Goal: Contribute content: Contribute content

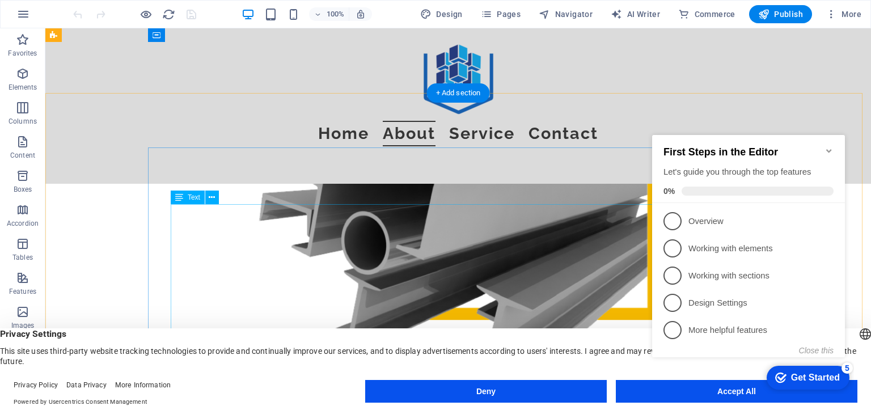
scroll to position [624, 0]
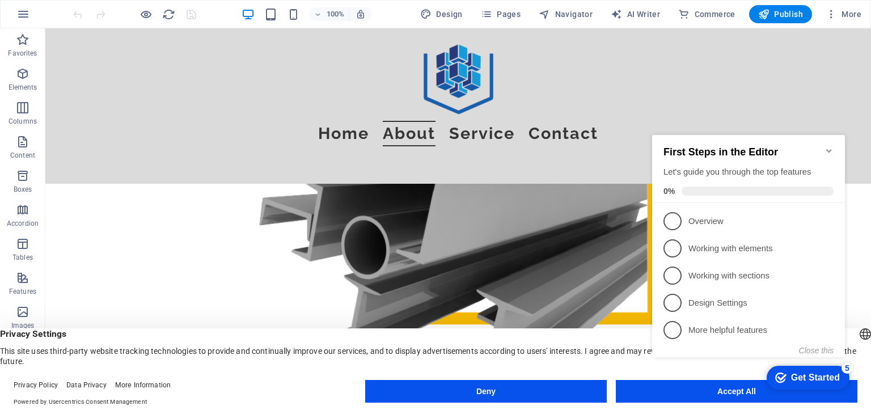
click at [830, 149] on icon "Minimize checklist" at bounding box center [828, 150] width 5 height 3
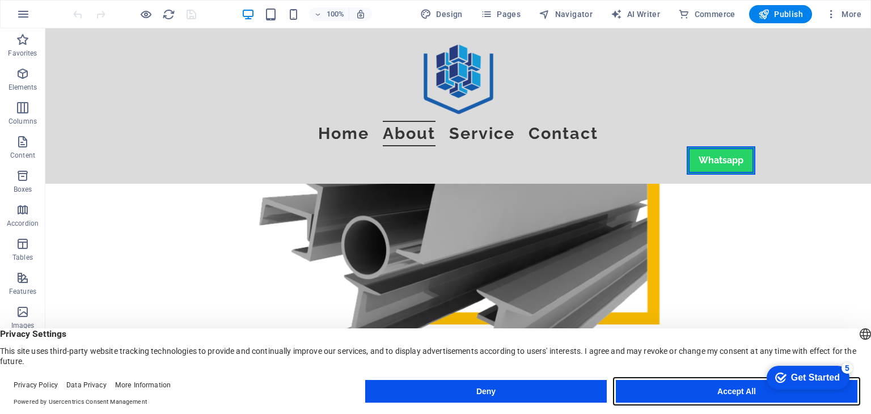
click at [719, 391] on button "Accept All" at bounding box center [737, 391] width 242 height 23
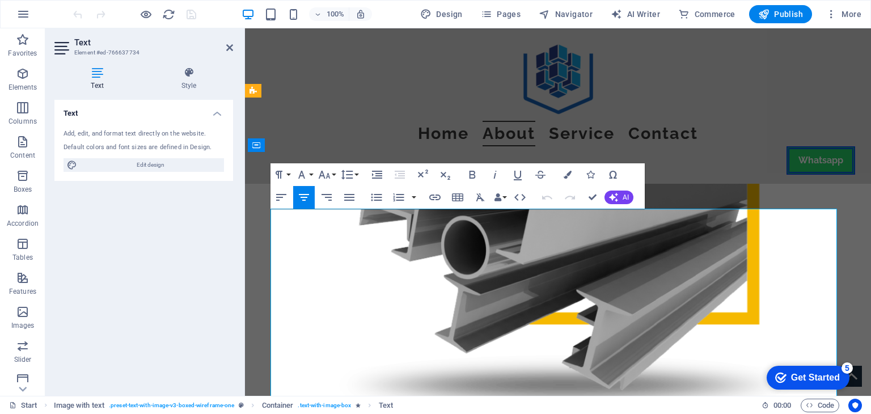
copy div "such as the International Pearl; We aim to become a global business brand in th…"
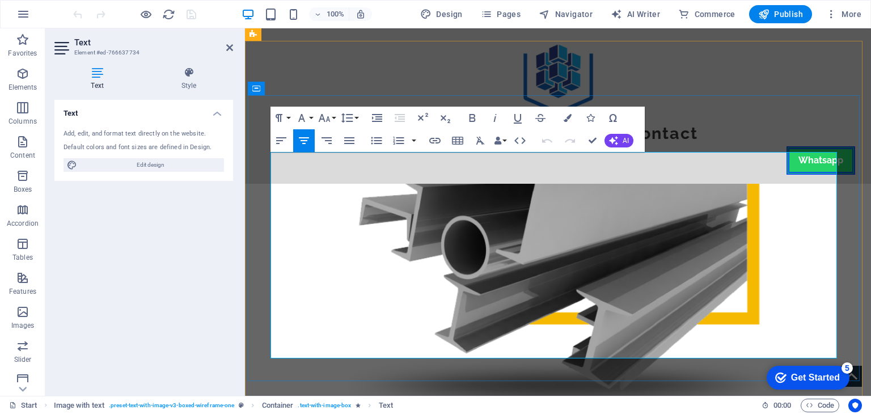
scroll to position [681, 0]
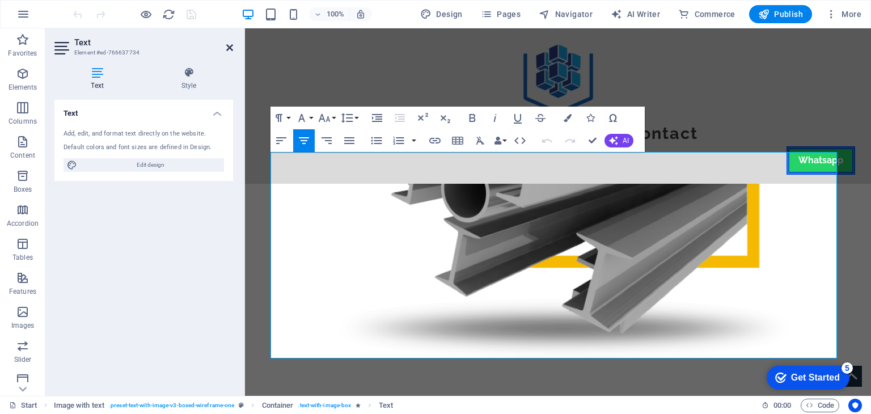
click at [226, 47] on icon at bounding box center [229, 47] width 7 height 9
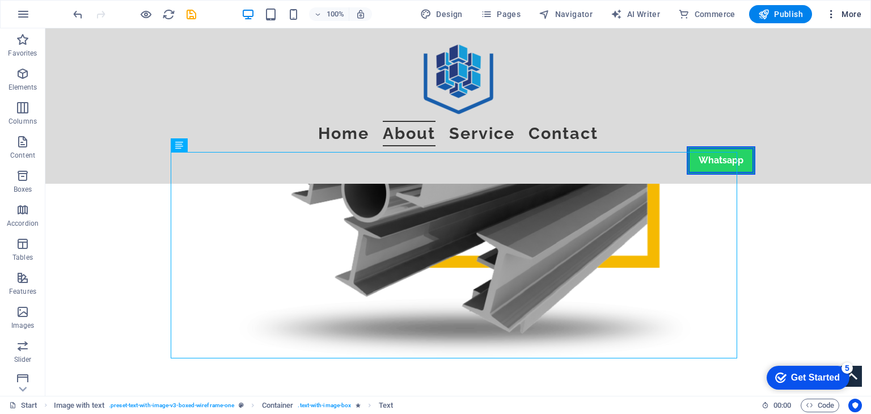
click at [828, 12] on icon "button" at bounding box center [831, 14] width 11 height 11
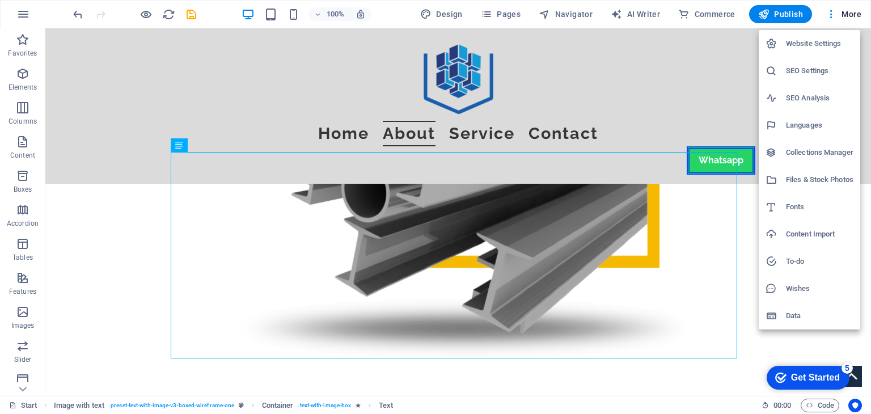
click at [806, 183] on h6 "Files & Stock Photos" at bounding box center [819, 180] width 67 height 14
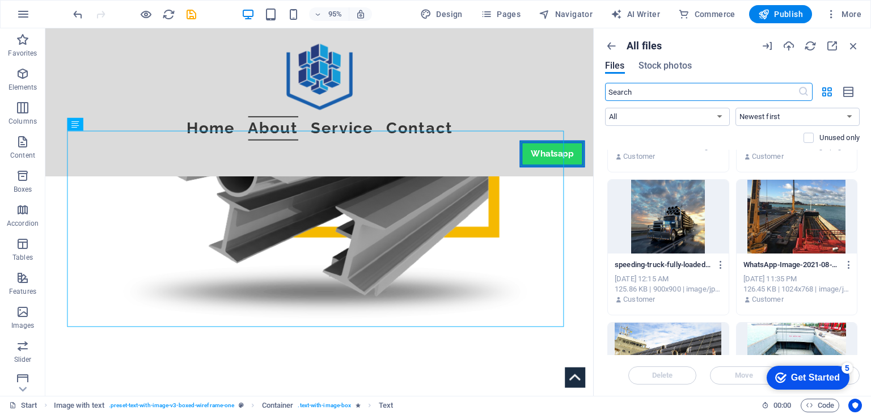
scroll to position [57, 0]
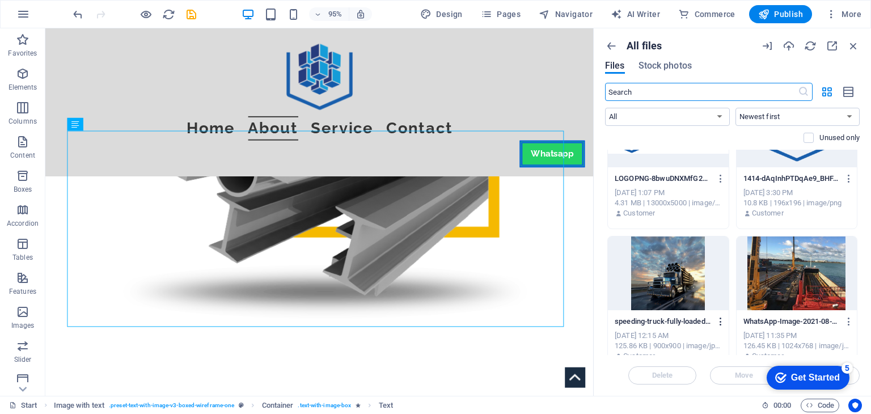
click at [721, 320] on icon "button" at bounding box center [721, 321] width 11 height 10
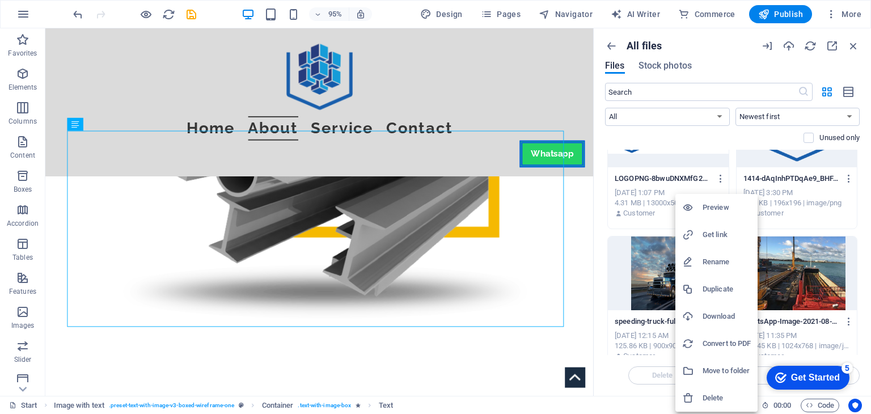
click at [720, 318] on h6 "Download" at bounding box center [727, 317] width 48 height 14
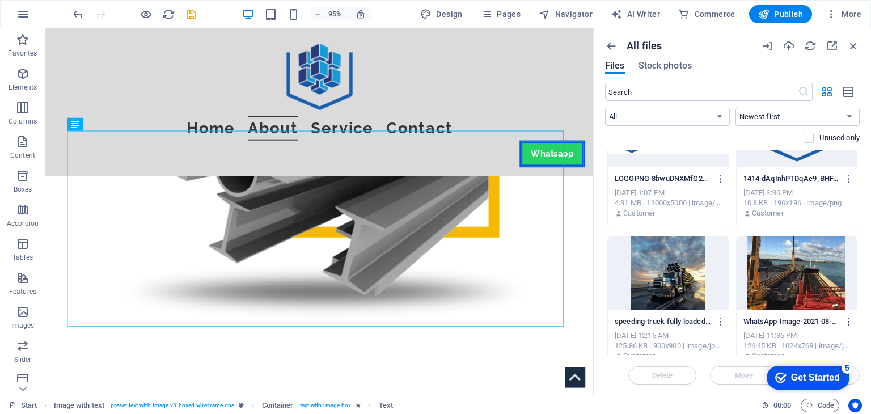
click at [850, 322] on icon "button" at bounding box center [849, 321] width 11 height 10
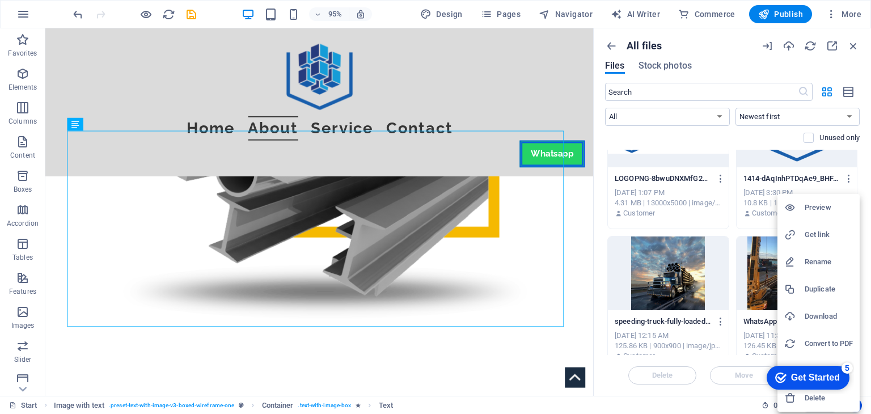
click at [832, 315] on h6 "Download" at bounding box center [829, 317] width 48 height 14
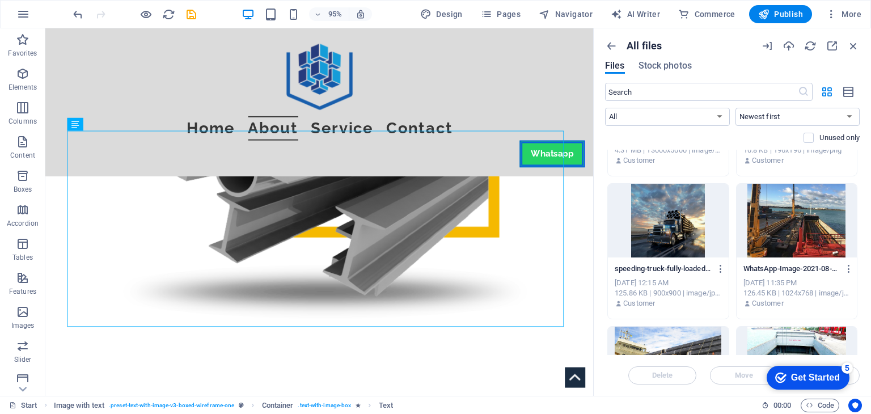
scroll to position [227, 0]
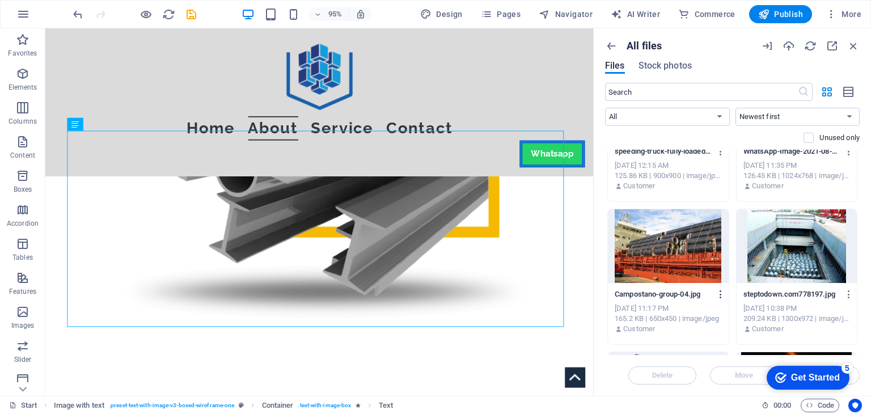
click at [720, 293] on icon "button" at bounding box center [721, 294] width 11 height 10
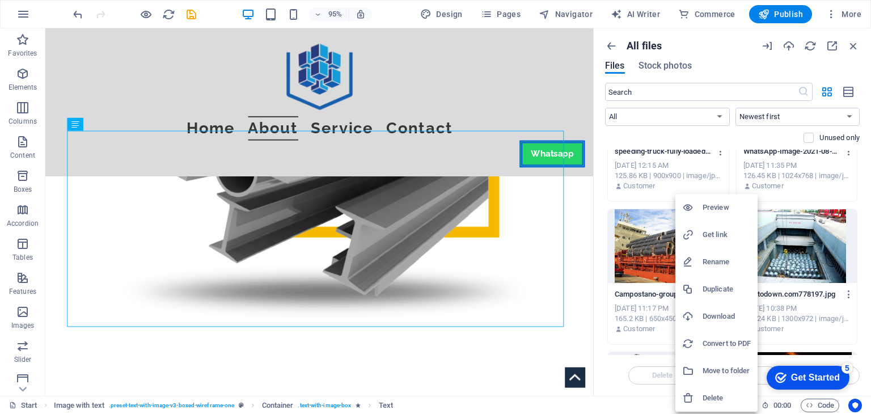
click at [717, 310] on h6 "Download" at bounding box center [727, 317] width 48 height 14
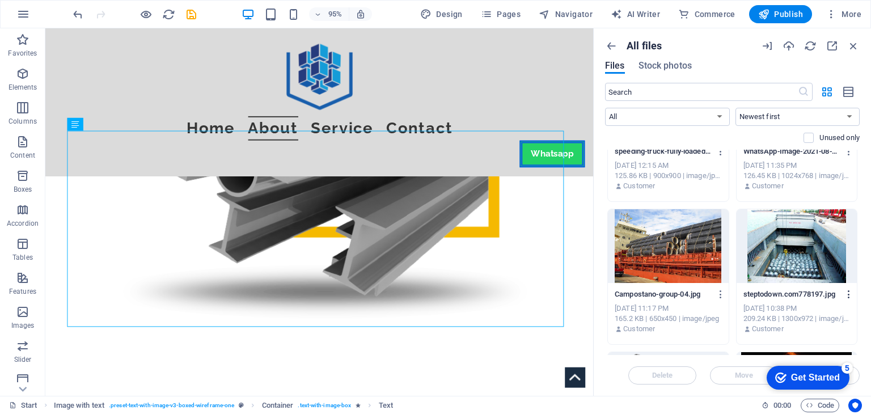
click at [848, 294] on icon "button" at bounding box center [849, 294] width 11 height 10
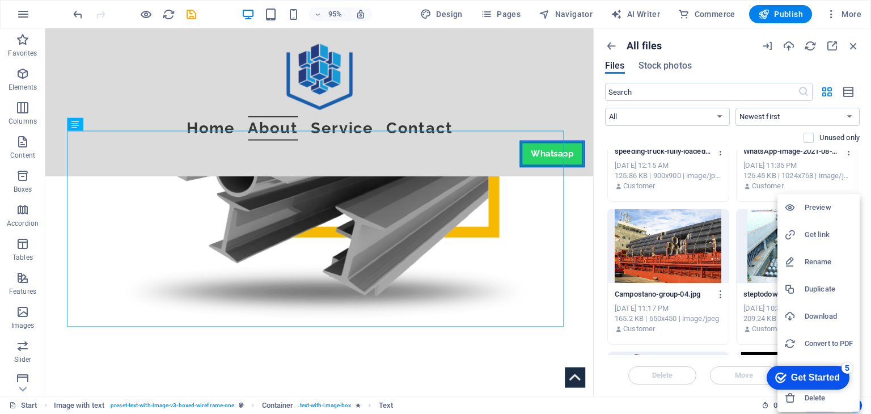
click at [808, 316] on h6 "Download" at bounding box center [829, 317] width 48 height 14
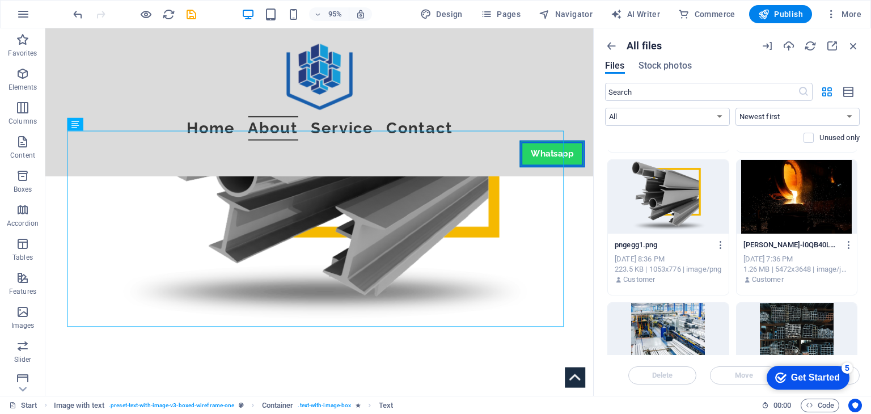
scroll to position [340, 0]
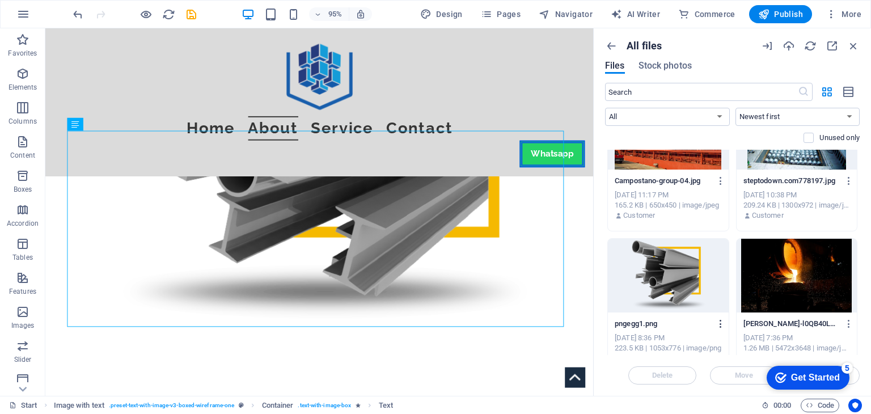
click at [722, 324] on icon "button" at bounding box center [721, 324] width 11 height 10
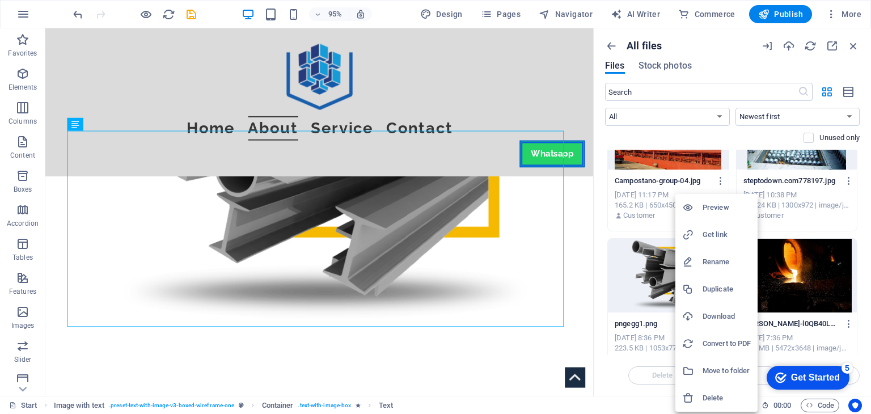
click at [723, 320] on h6 "Download" at bounding box center [727, 317] width 48 height 14
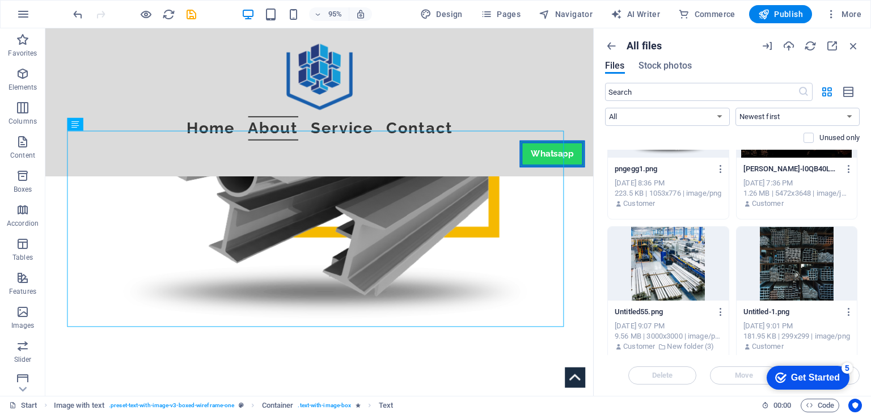
scroll to position [510, 0]
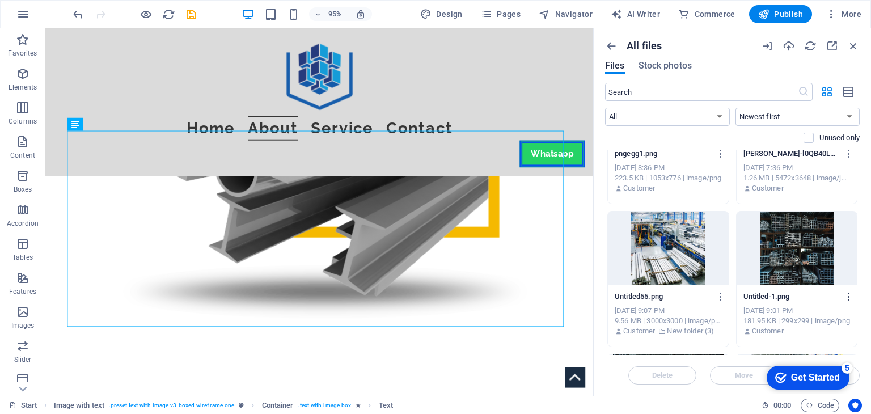
click at [844, 295] on icon "button" at bounding box center [849, 297] width 11 height 10
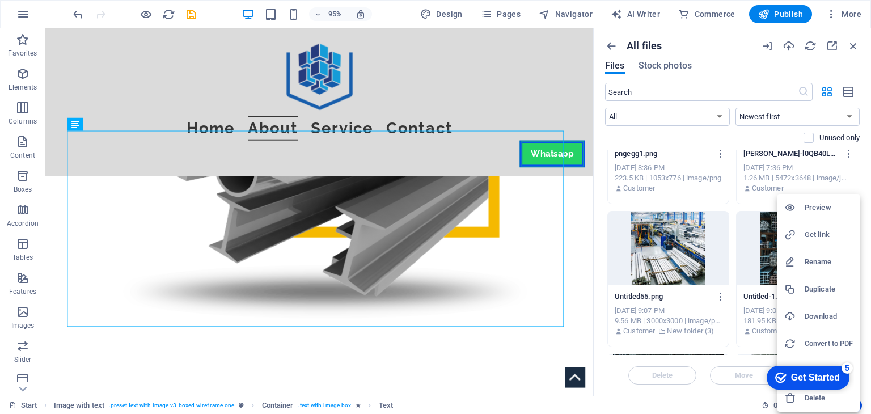
click at [817, 311] on h6 "Download" at bounding box center [829, 317] width 48 height 14
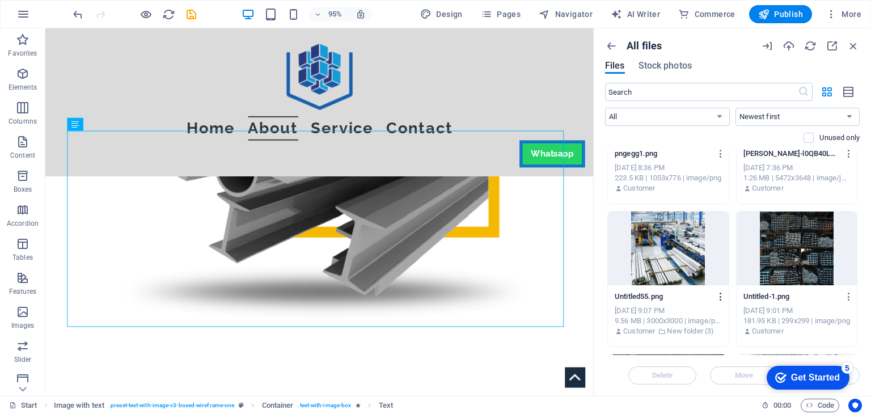
click at [723, 299] on icon "button" at bounding box center [721, 297] width 11 height 10
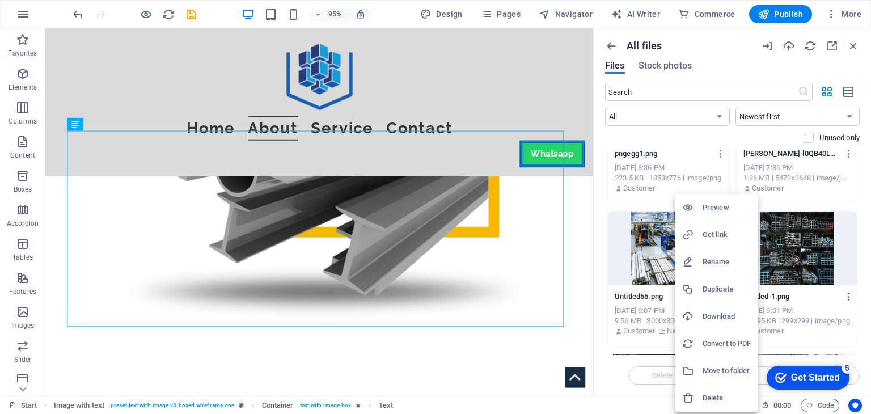
click at [721, 318] on h6 "Download" at bounding box center [727, 317] width 48 height 14
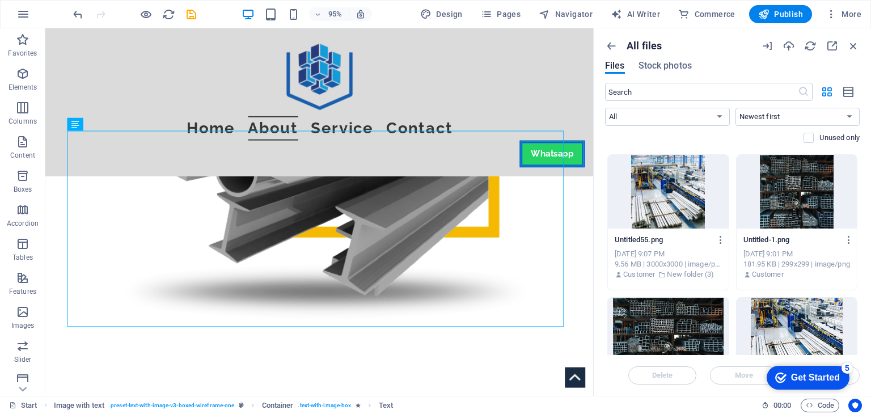
scroll to position [624, 0]
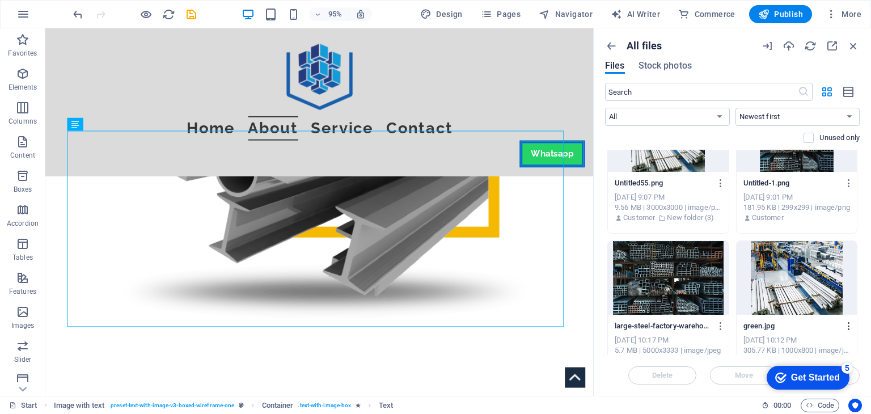
click at [845, 325] on icon "button" at bounding box center [849, 326] width 11 height 10
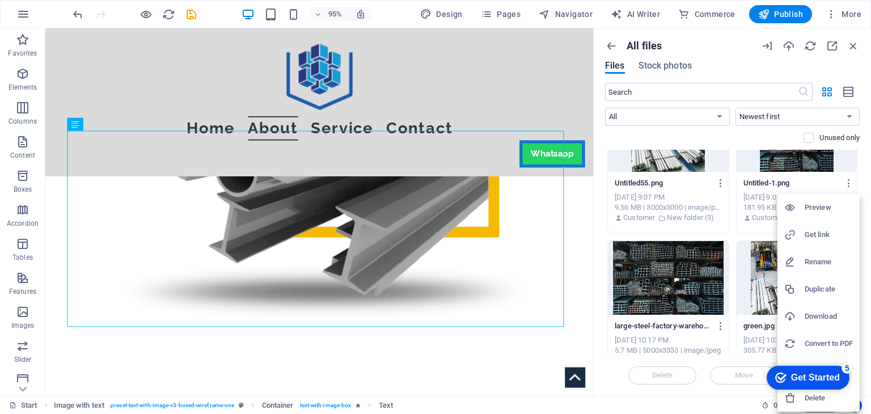
click at [807, 324] on li "Download" at bounding box center [819, 316] width 82 height 27
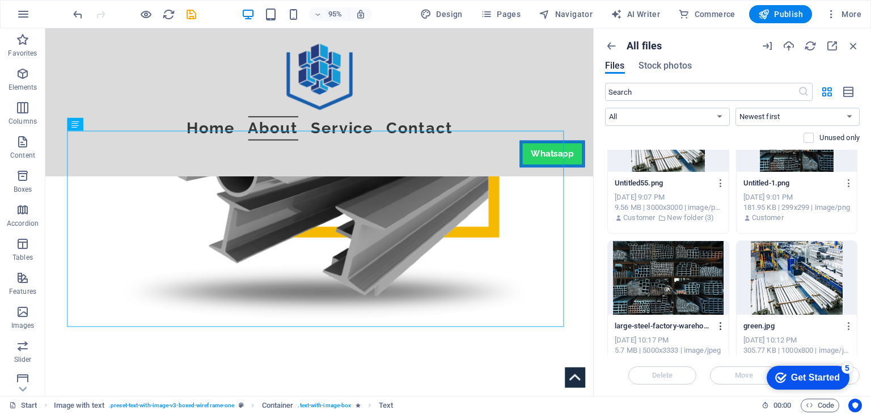
click at [717, 324] on icon "button" at bounding box center [721, 326] width 11 height 10
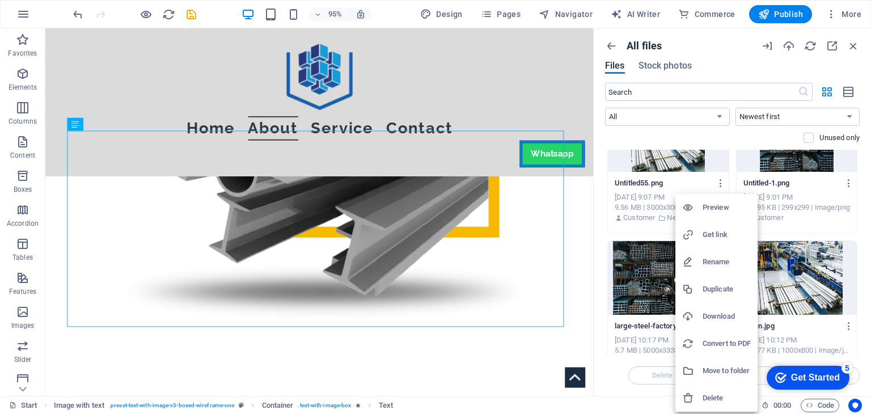
click at [708, 316] on h6 "Download" at bounding box center [727, 317] width 48 height 14
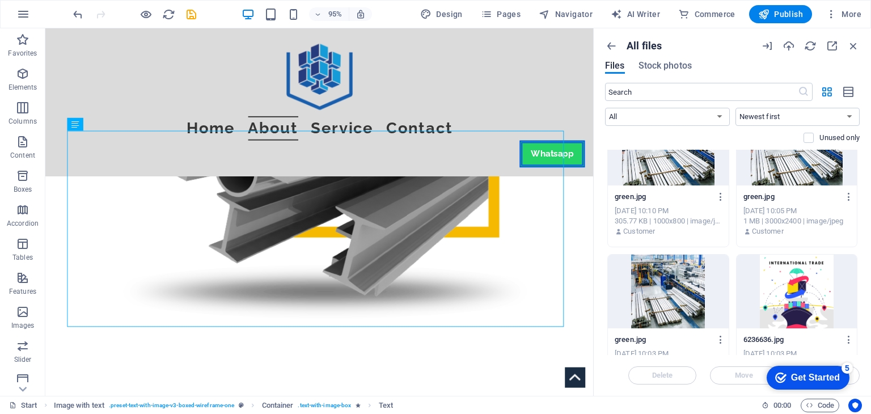
scroll to position [1078, 0]
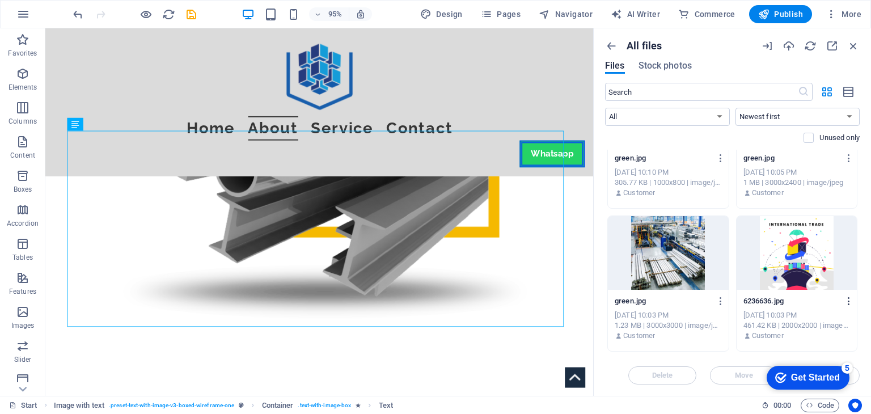
click at [847, 299] on icon "button" at bounding box center [849, 301] width 11 height 10
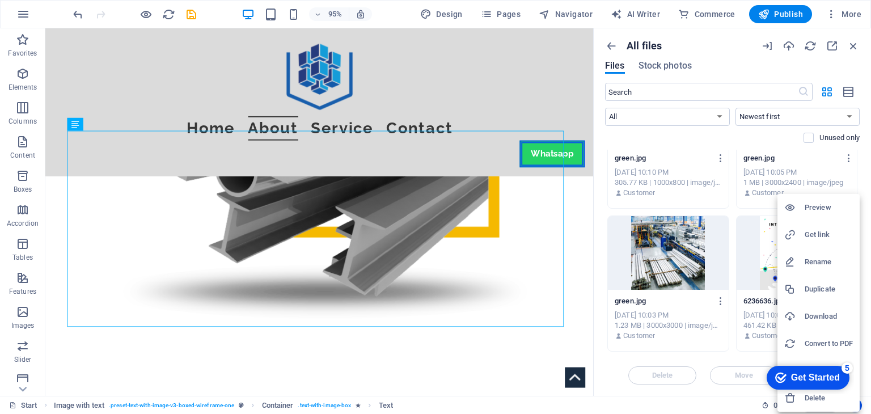
click at [813, 311] on h6 "Download" at bounding box center [829, 317] width 48 height 14
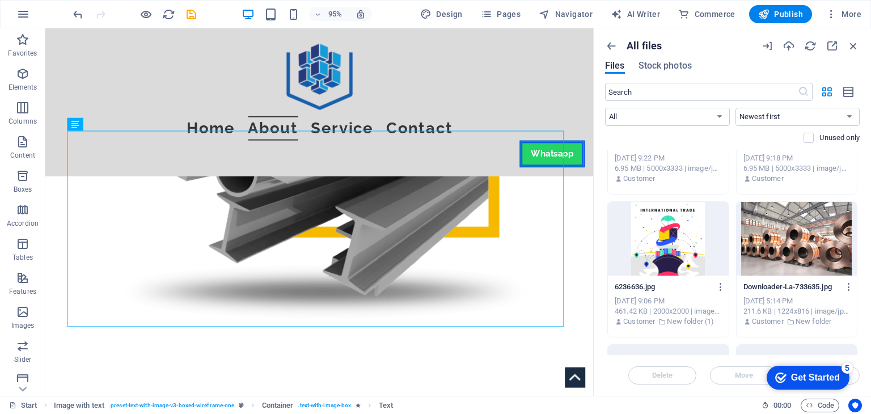
scroll to position [1531, 0]
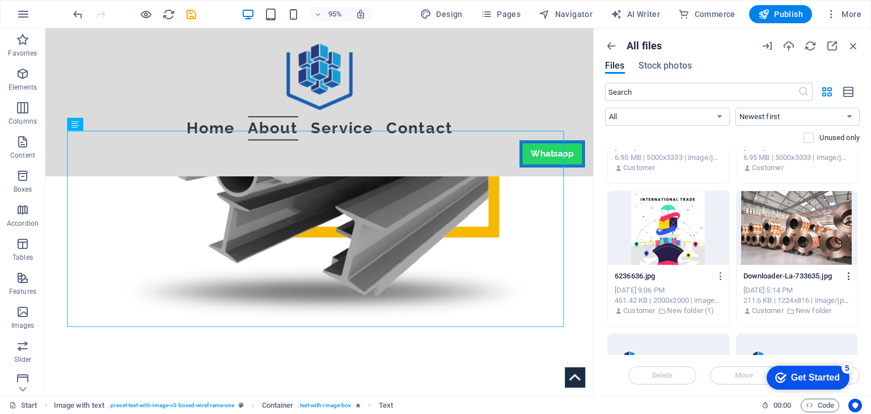
click at [846, 273] on icon "button" at bounding box center [849, 276] width 11 height 10
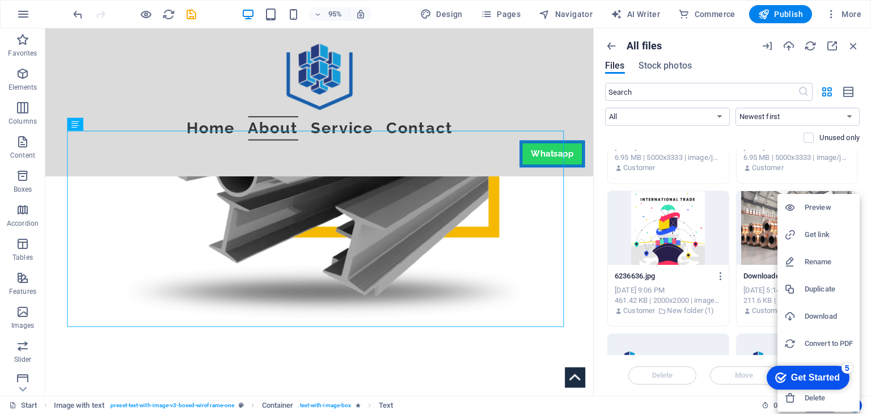
click at [812, 321] on h6 "Download" at bounding box center [829, 317] width 48 height 14
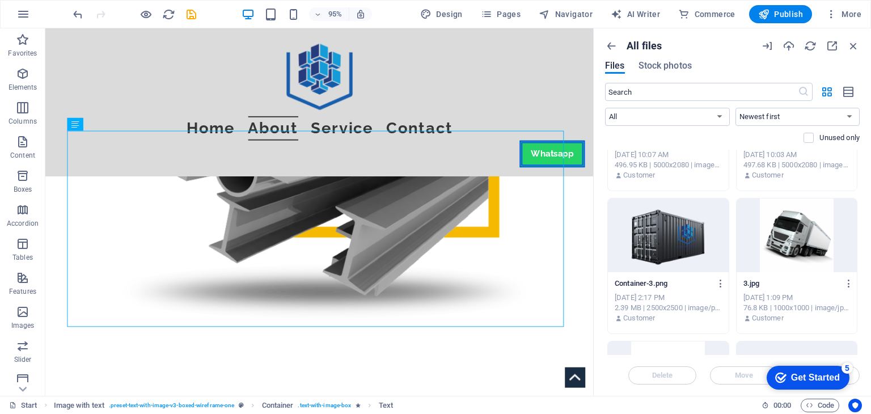
scroll to position [1815, 0]
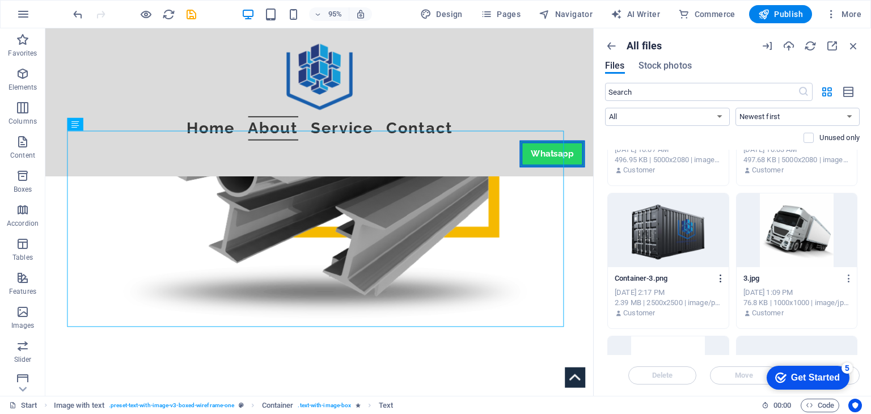
click at [722, 277] on icon "button" at bounding box center [721, 278] width 11 height 10
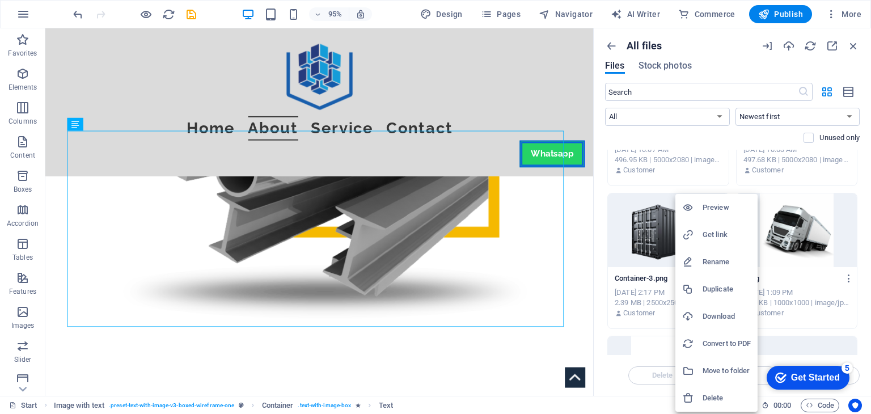
click at [719, 314] on h6 "Download" at bounding box center [727, 317] width 48 height 14
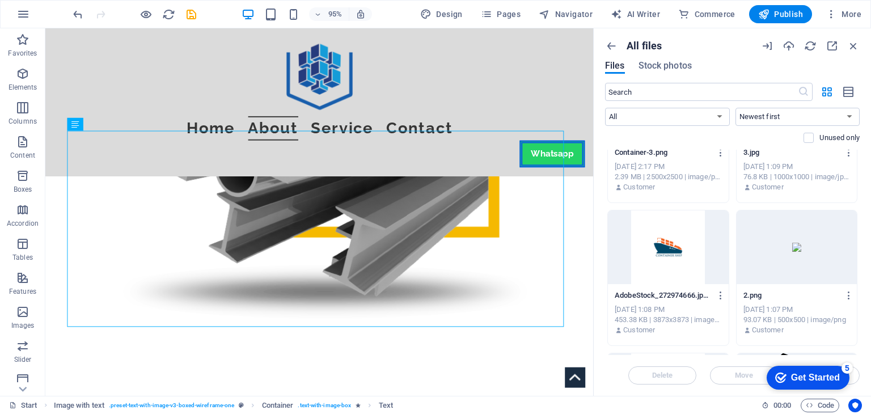
scroll to position [1985, 0]
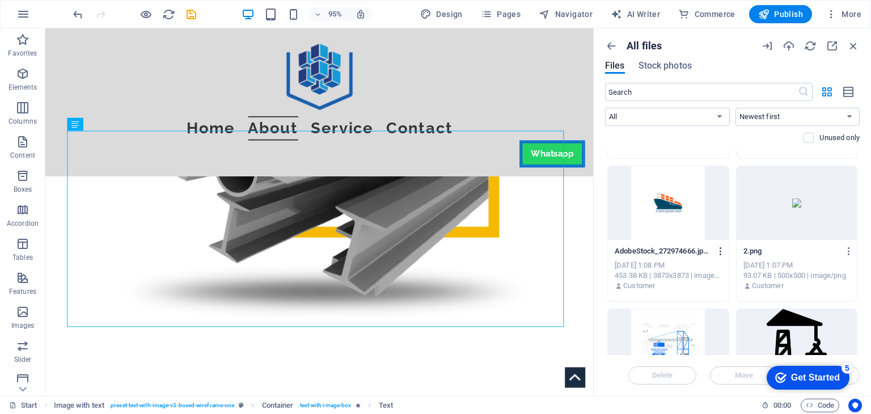
click at [717, 252] on icon "button" at bounding box center [721, 251] width 11 height 10
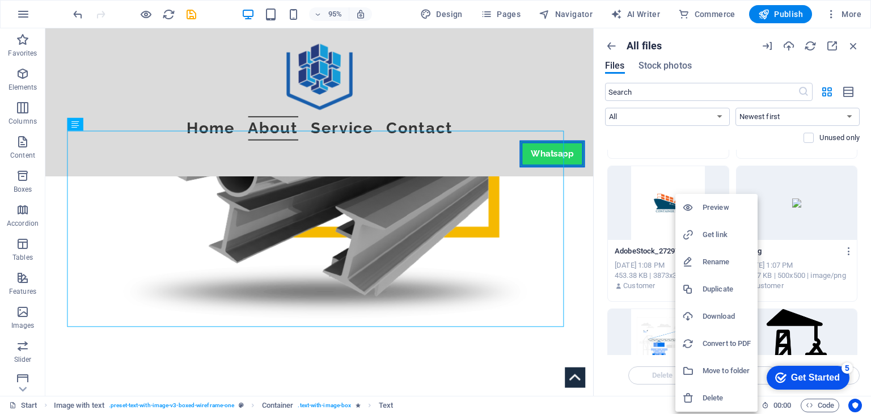
click at [717, 314] on h6 "Download" at bounding box center [727, 317] width 48 height 14
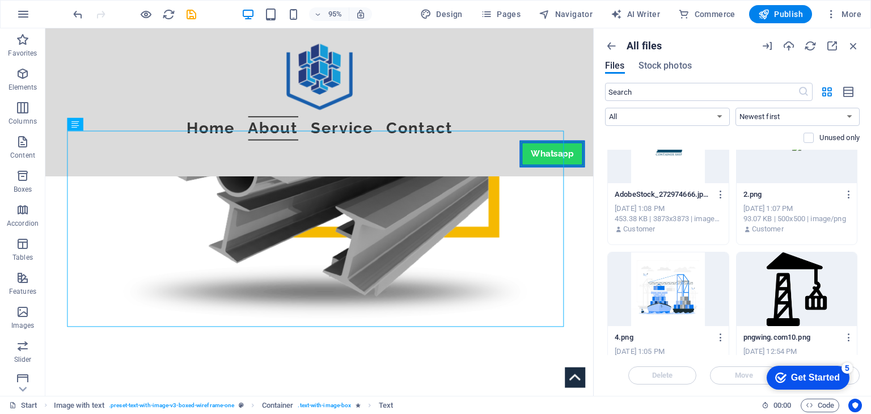
scroll to position [2098, 0]
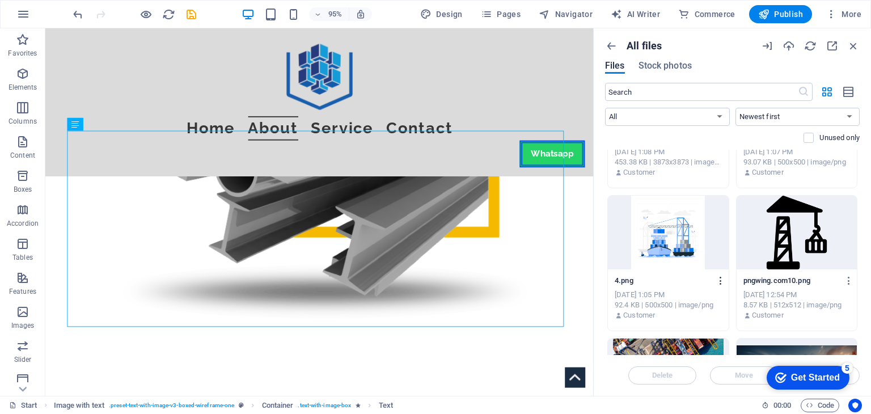
click at [724, 282] on icon "button" at bounding box center [721, 281] width 11 height 10
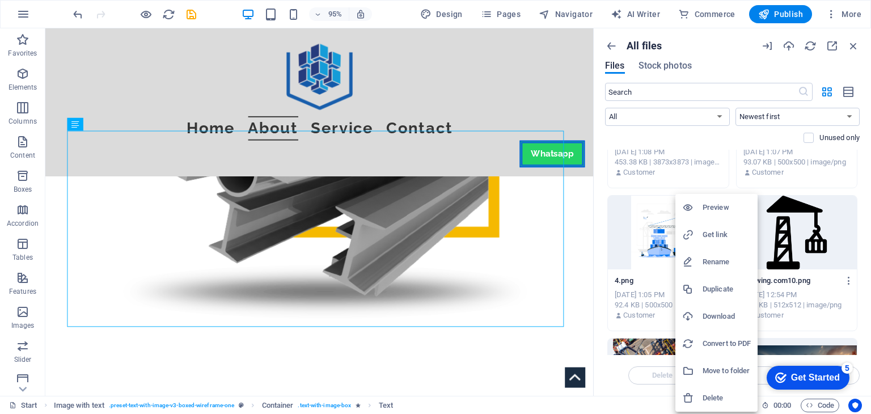
click at [719, 310] on h6 "Download" at bounding box center [727, 317] width 48 height 14
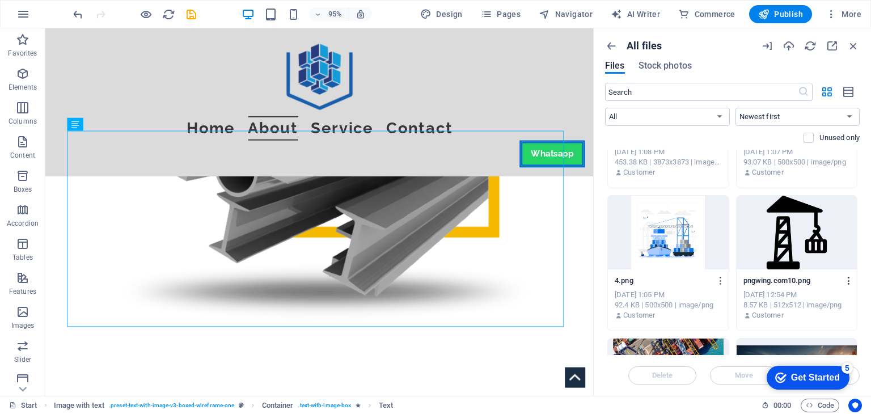
click at [844, 282] on icon "button" at bounding box center [849, 281] width 11 height 10
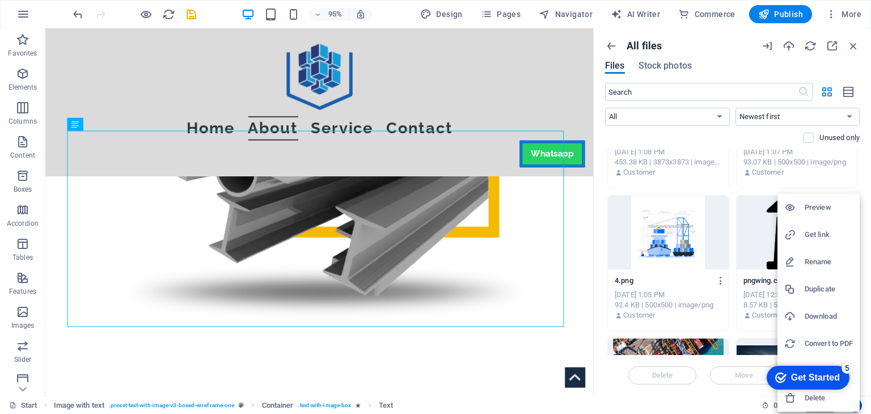
click at [807, 318] on h6 "Download" at bounding box center [829, 317] width 48 height 14
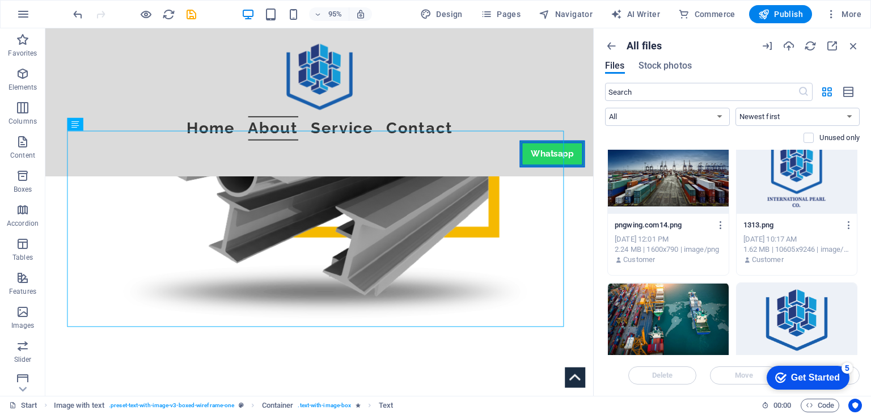
scroll to position [2439, 0]
click at [850, 222] on icon "button" at bounding box center [849, 226] width 11 height 10
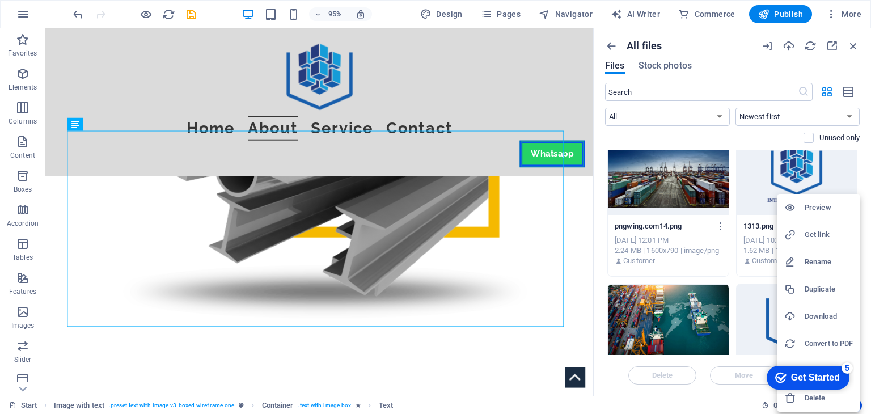
click at [823, 320] on h6 "Download" at bounding box center [829, 317] width 48 height 14
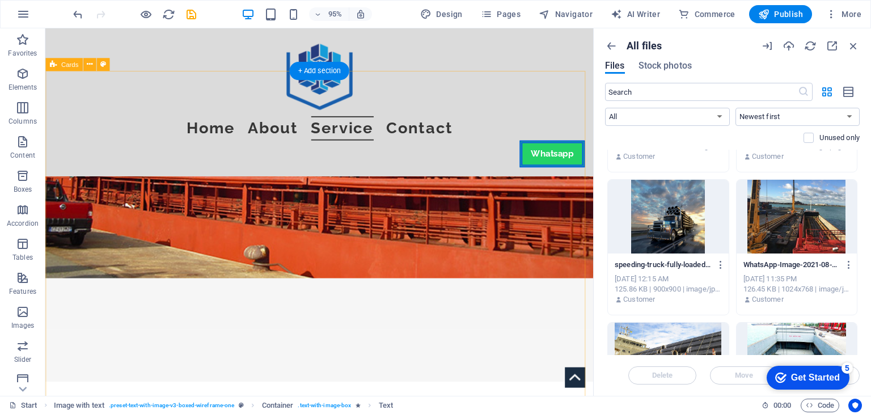
scroll to position [1828, 0]
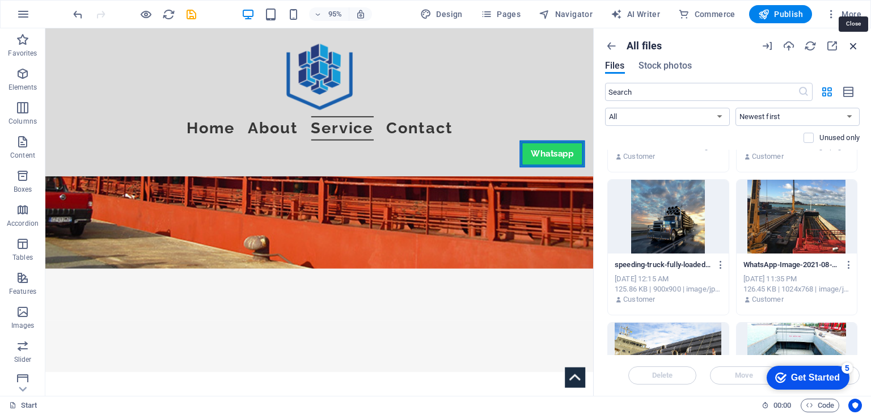
click at [850, 49] on icon "button" at bounding box center [853, 46] width 12 height 12
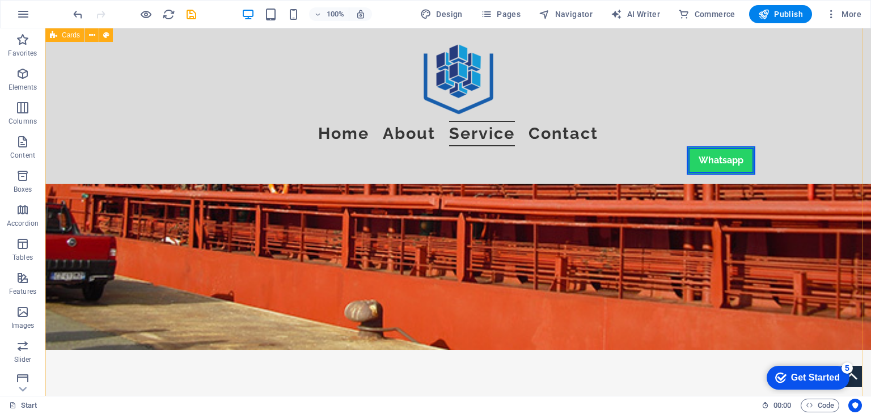
scroll to position [1887, 0]
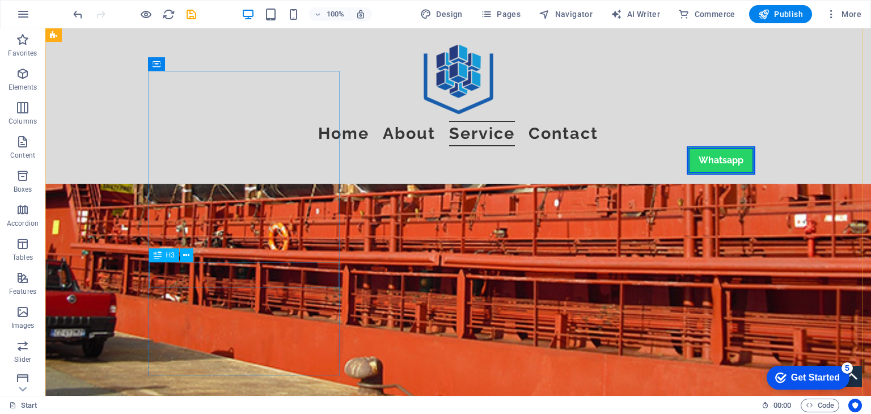
drag, startPoint x: 313, startPoint y: 277, endPoint x: 175, endPoint y: 273, distance: 138.5
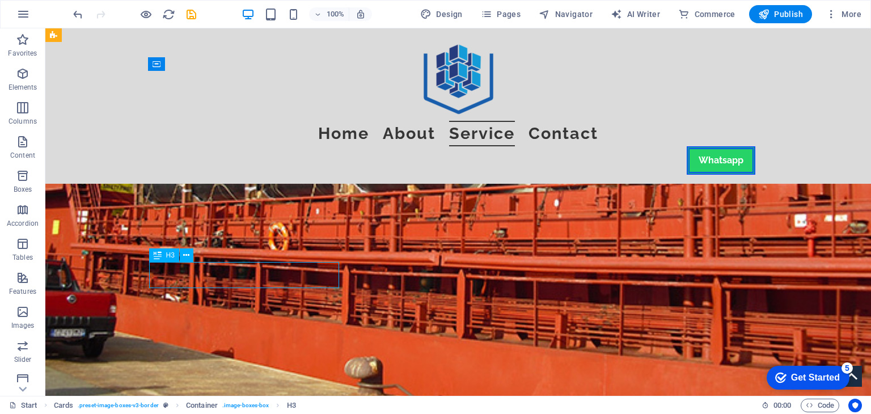
click at [204, 278] on div "Drag here to replace the existing content. Press “Ctrl” if you want to create a…" at bounding box center [458, 212] width 826 height 368
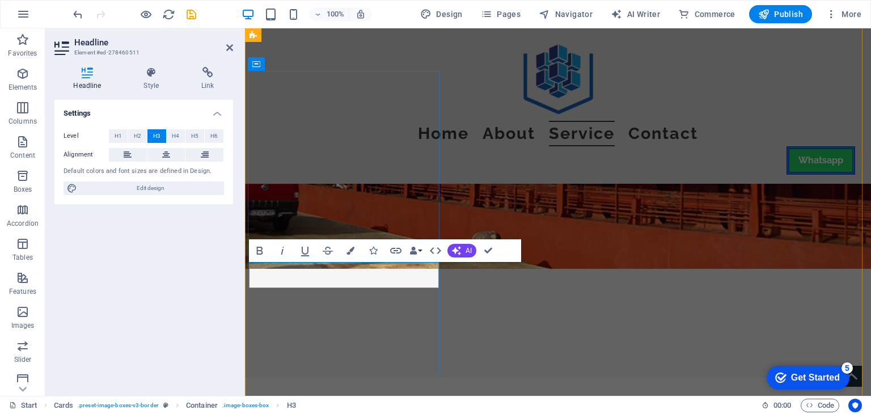
copy h3 "International Trade"
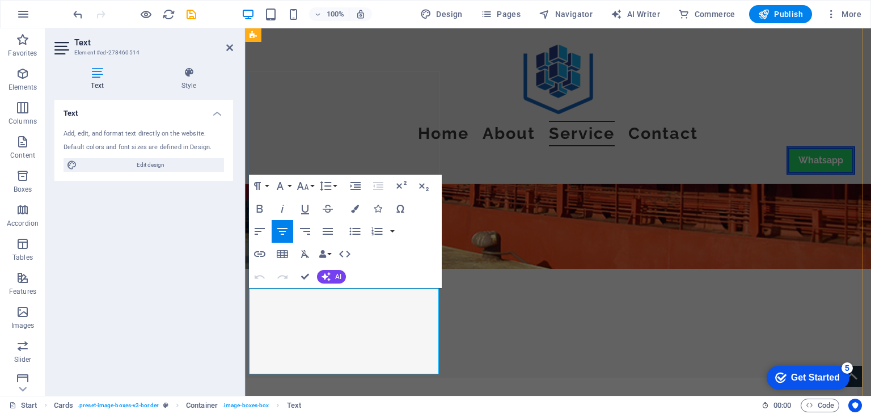
drag, startPoint x: 372, startPoint y: 344, endPoint x: 324, endPoint y: 295, distance: 68.6
copy div "[GEOGRAPHIC_DATA] [GEOGRAPHIC_DATA] [GEOGRAPHIC_DATA] [GEOGRAPHIC_DATA]"
drag, startPoint x: 360, startPoint y: 312, endPoint x: 302, endPoint y: 312, distance: 57.8
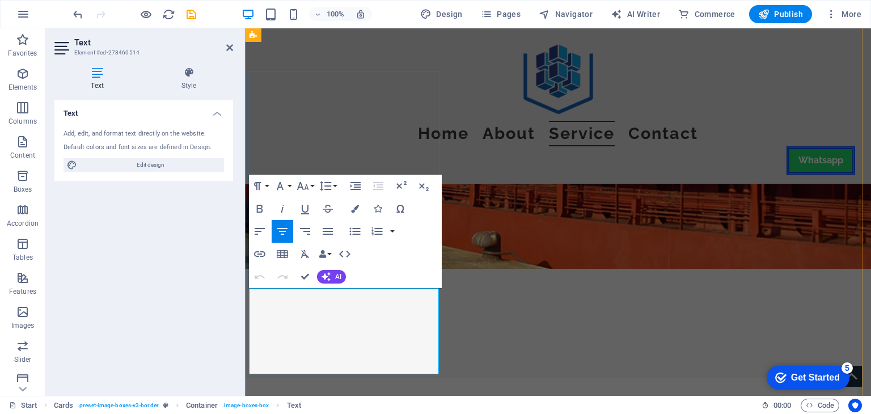
copy p "Europe"
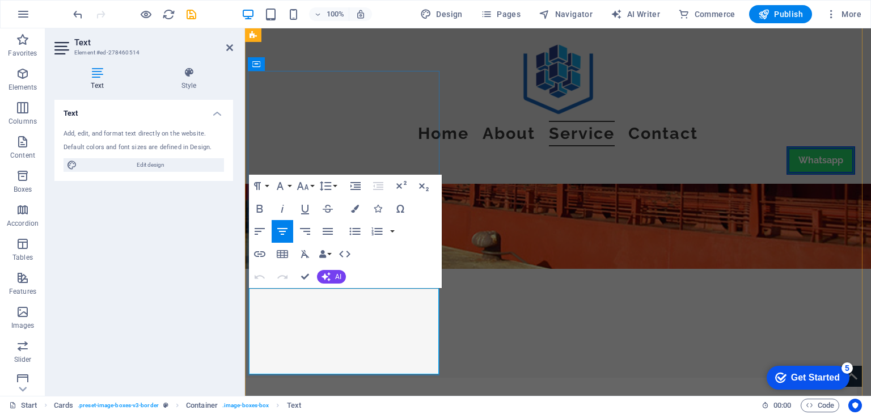
copy p "Asia"
copy p "Europe"
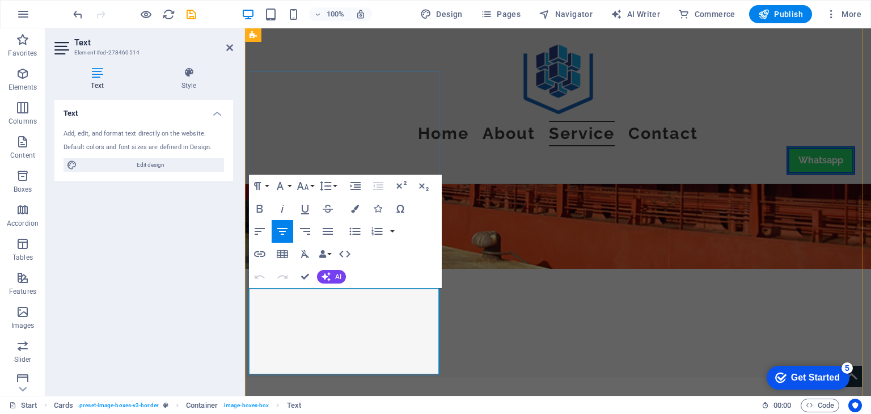
copy p "Usa"
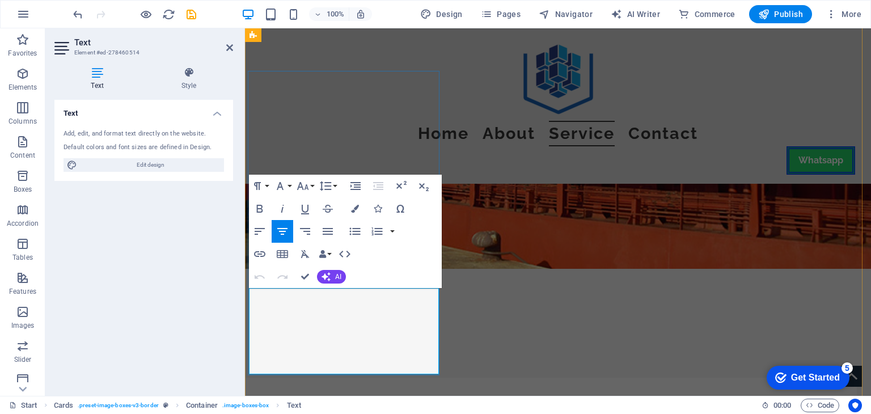
copy p "[GEOGRAPHIC_DATA]"
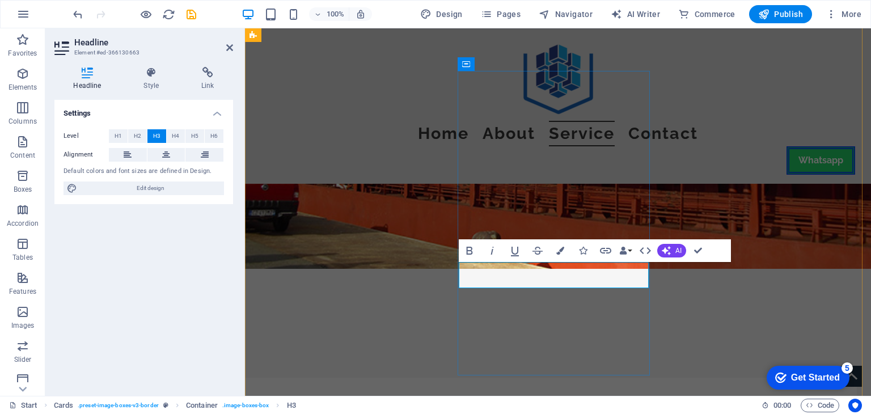
copy h3 "Iron Trade"
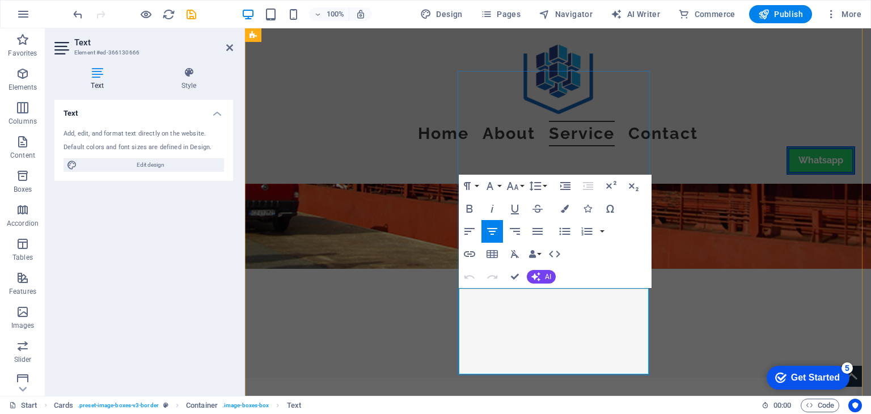
copy p "[GEOGRAPHIC_DATA]"
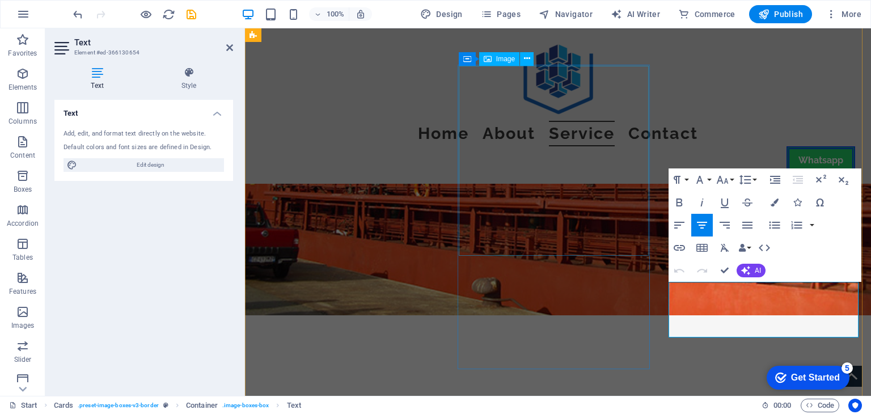
scroll to position [1831, 0]
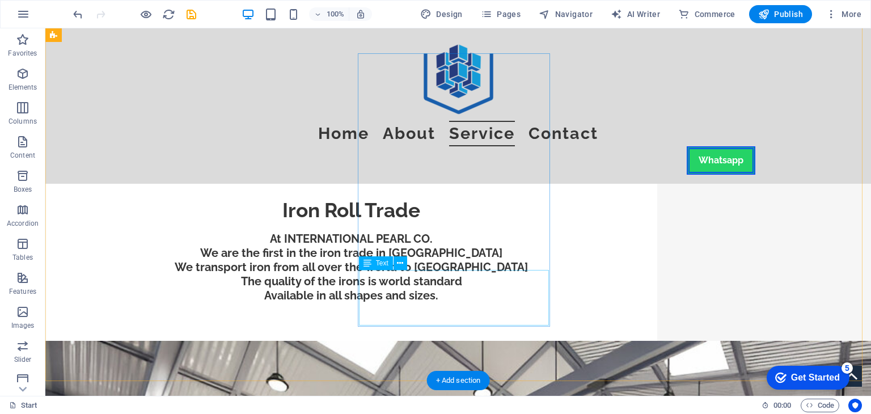
scroll to position [2171, 0]
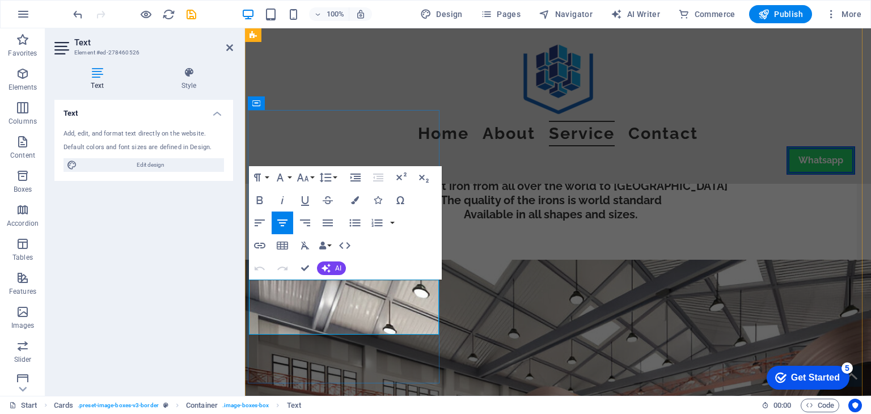
click at [231, 46] on icon at bounding box center [229, 47] width 7 height 9
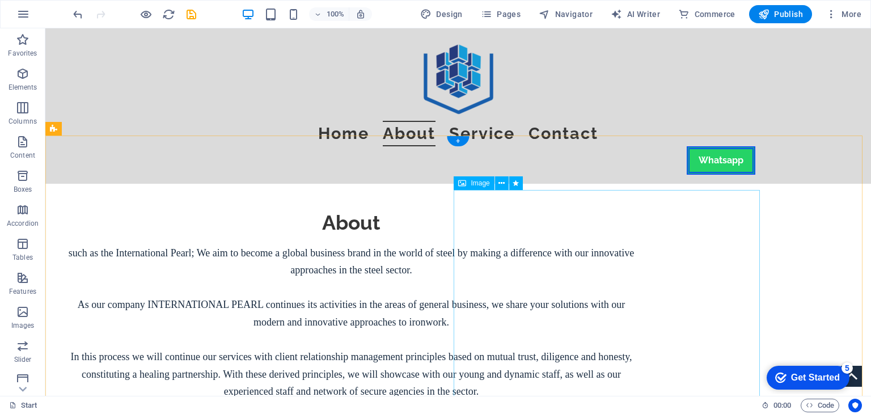
scroll to position [980, 0]
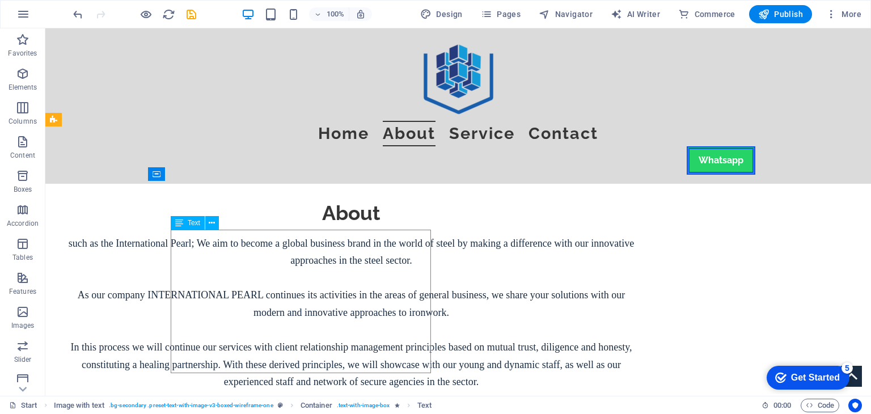
scroll to position [996, 0]
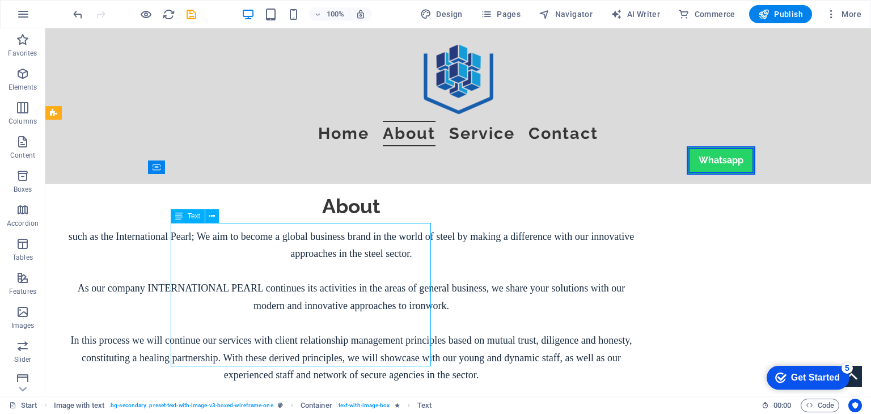
drag, startPoint x: 361, startPoint y: 360, endPoint x: 260, endPoint y: 331, distance: 104.6
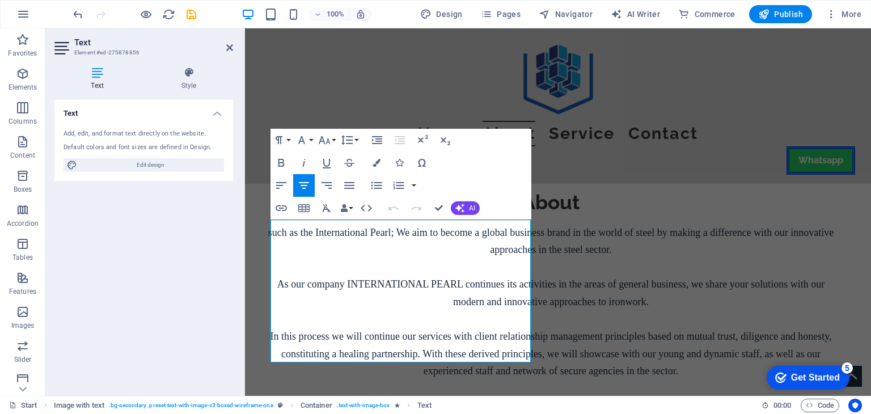
drag, startPoint x: 466, startPoint y: 341, endPoint x: 488, endPoint y: 258, distance: 85.7
drag, startPoint x: 469, startPoint y: 342, endPoint x: 486, endPoint y: 204, distance: 139.4
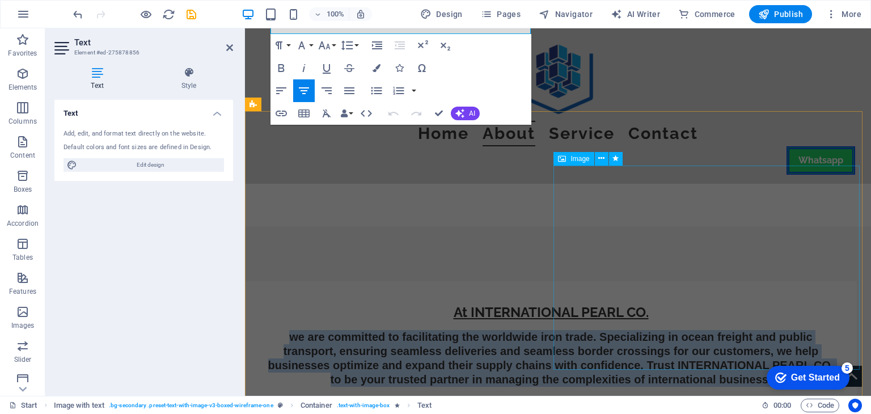
scroll to position [1340, 0]
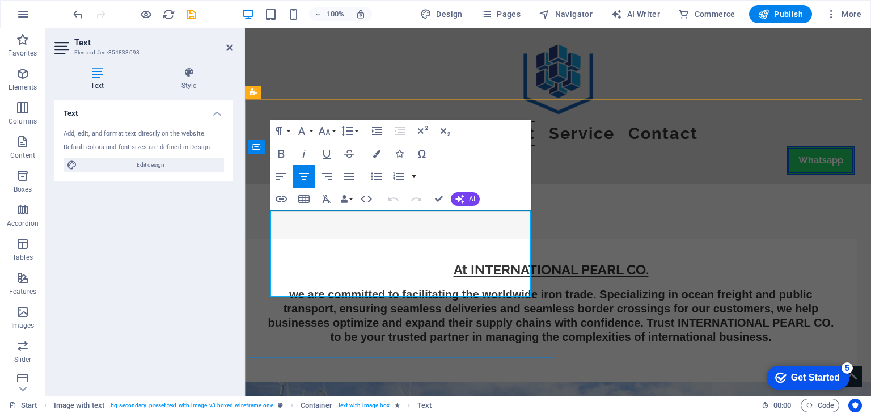
drag, startPoint x: 501, startPoint y: 275, endPoint x: 297, endPoint y: 214, distance: 213.2
